Goal: Task Accomplishment & Management: Use online tool/utility

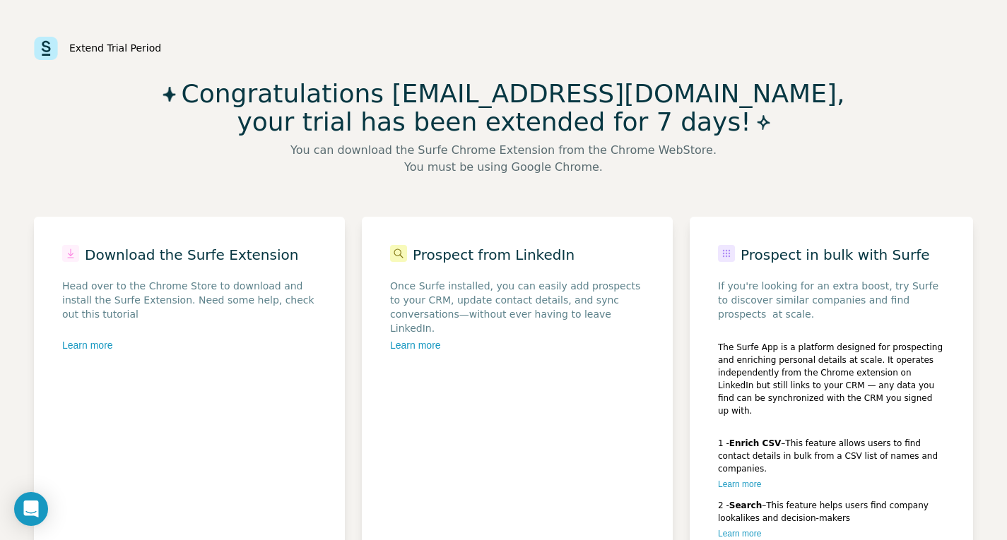
click at [45, 46] on img at bounding box center [46, 48] width 24 height 23
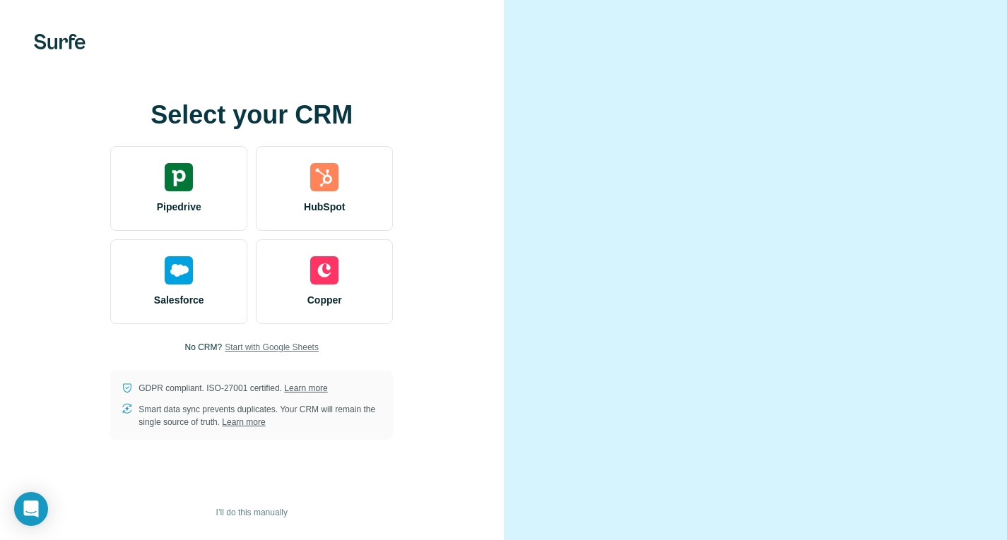
scroll to position [1, 0]
click at [245, 509] on span "I’ll do this manually" at bounding box center [251, 512] width 71 height 13
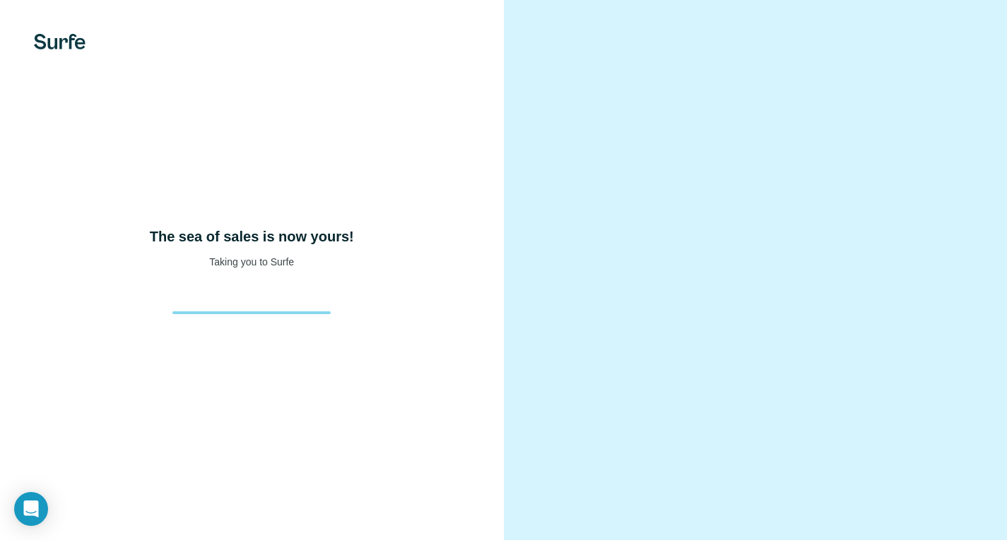
click at [78, 44] on img at bounding box center [60, 42] width 52 height 16
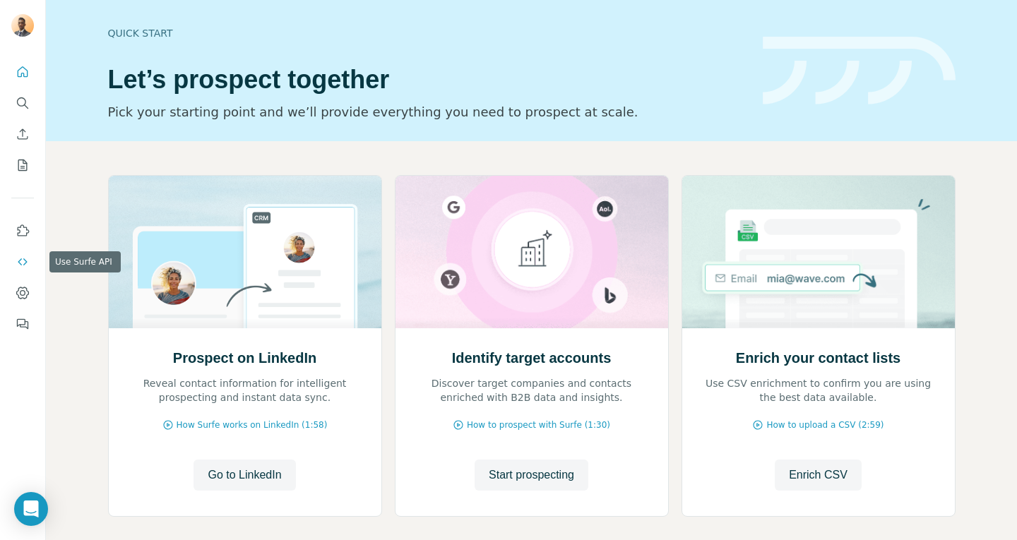
click at [28, 266] on icon "Use Surfe API" at bounding box center [23, 262] width 14 height 14
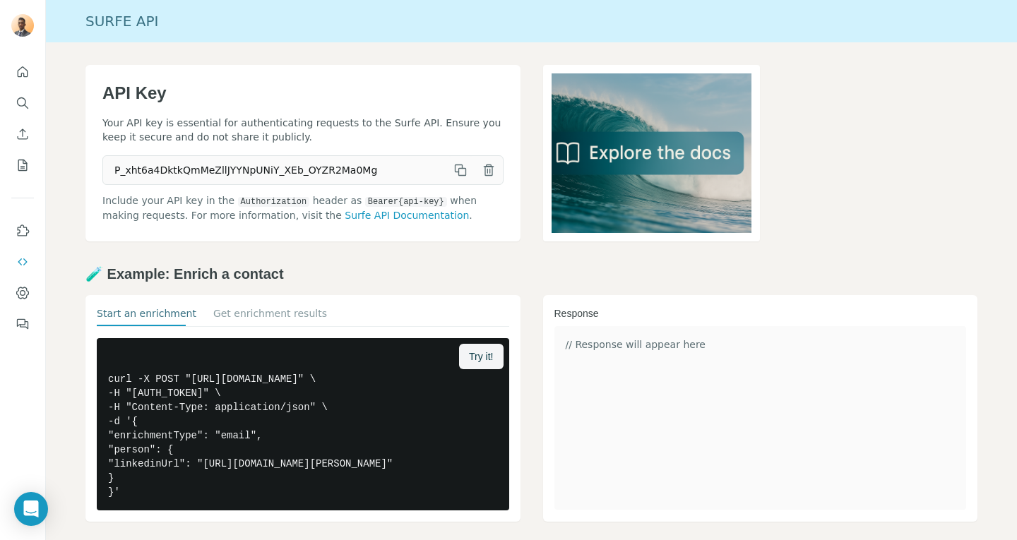
click at [458, 168] on icon "button" at bounding box center [462, 172] width 8 height 8
click at [456, 170] on icon "button" at bounding box center [460, 170] width 14 height 14
click at [459, 163] on icon "button" at bounding box center [460, 170] width 14 height 14
